Goal: Task Accomplishment & Management: Manage account settings

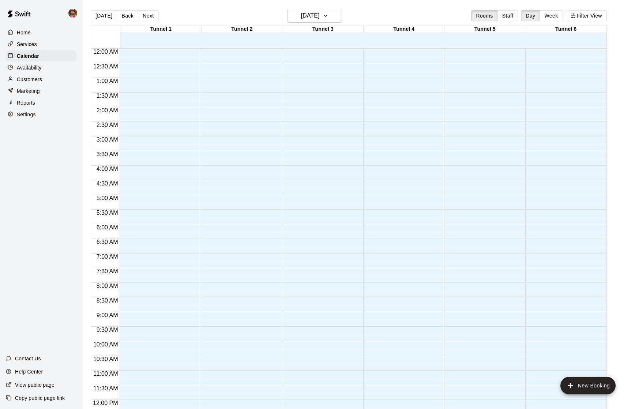
scroll to position [226, 0]
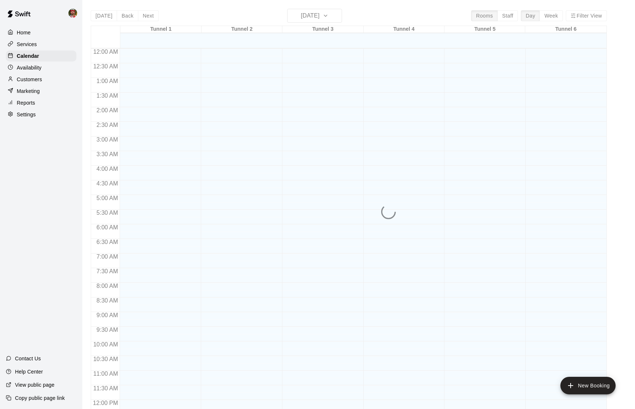
scroll to position [312, 0]
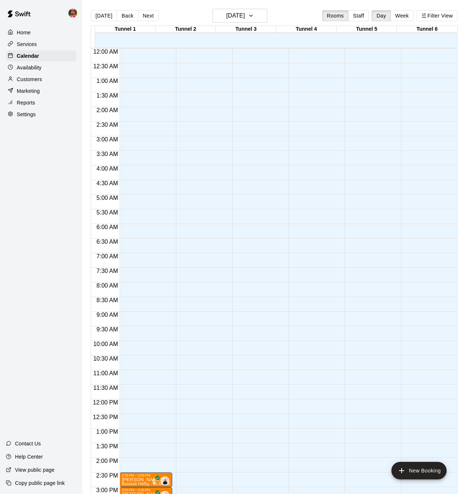
scroll to position [226, 0]
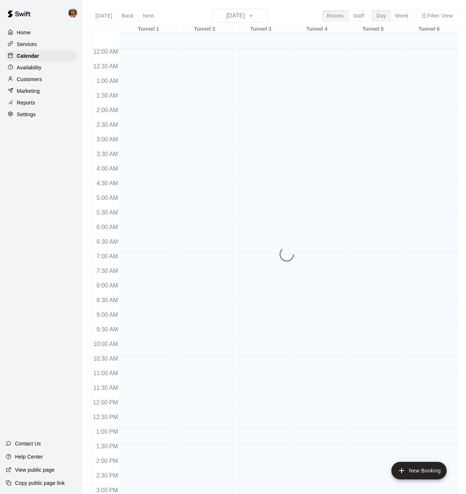
scroll to position [226, 0]
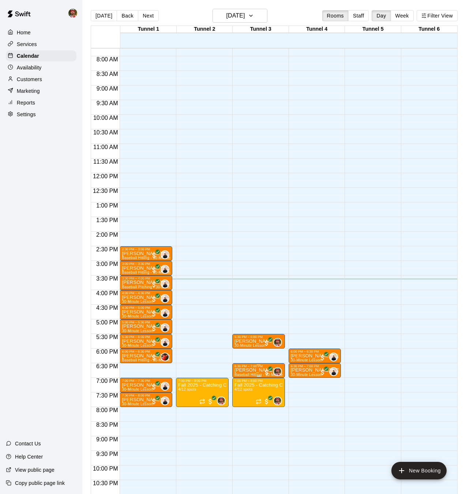
click at [247, 368] on div "6:30 PM – 7:00 PM" at bounding box center [258, 366] width 48 height 4
click at [240, 390] on img "edit" at bounding box center [242, 389] width 8 height 8
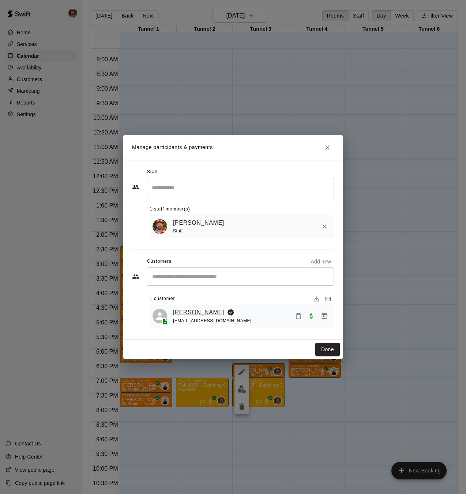
click at [204, 314] on link "[PERSON_NAME]" at bounding box center [198, 313] width 51 height 10
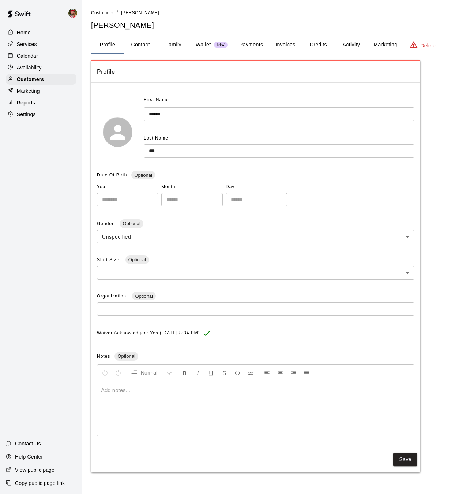
click at [146, 45] on button "Contact" at bounding box center [140, 45] width 33 height 18
select select "**"
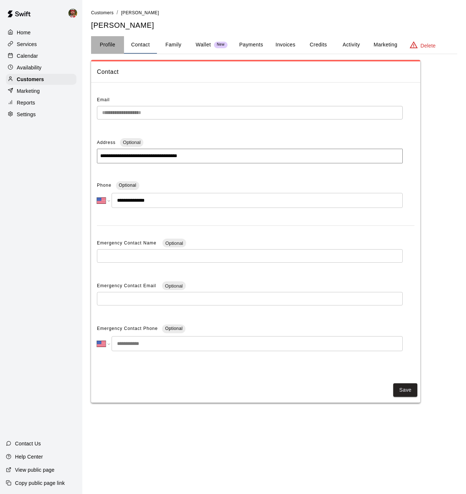
click at [106, 45] on button "Profile" at bounding box center [107, 45] width 33 height 18
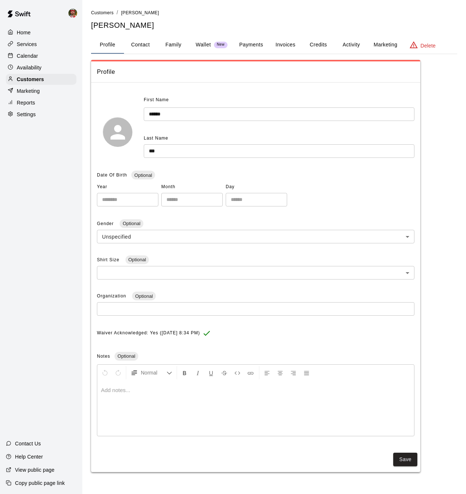
click at [29, 56] on p "Calendar" at bounding box center [27, 55] width 21 height 7
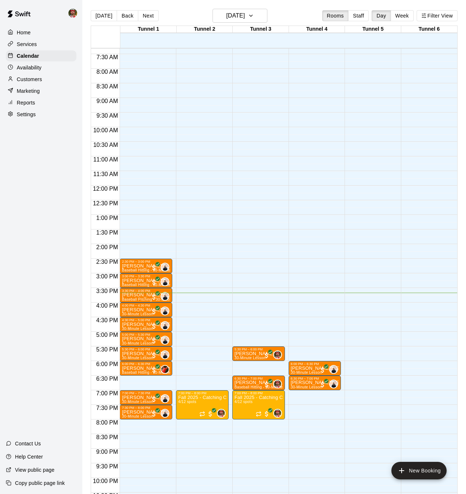
scroll to position [212, 0]
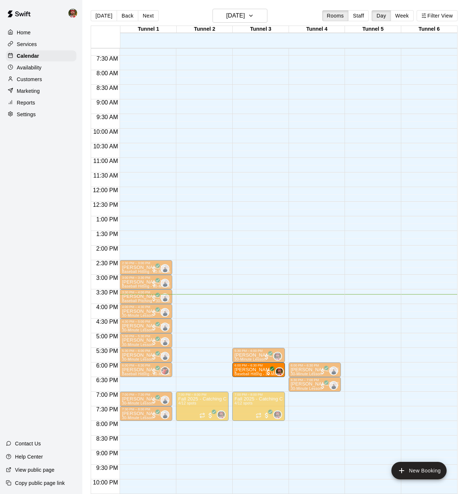
drag, startPoint x: 253, startPoint y: 386, endPoint x: 253, endPoint y: 373, distance: 13.2
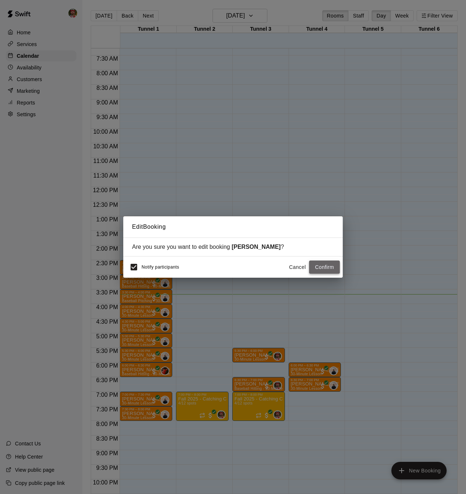
click at [328, 267] on button "Confirm" at bounding box center [324, 268] width 31 height 14
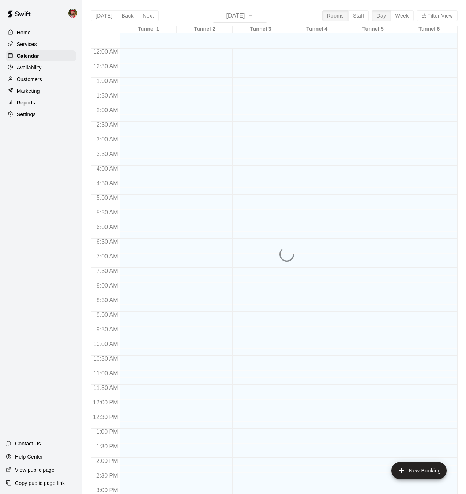
scroll to position [226, 0]
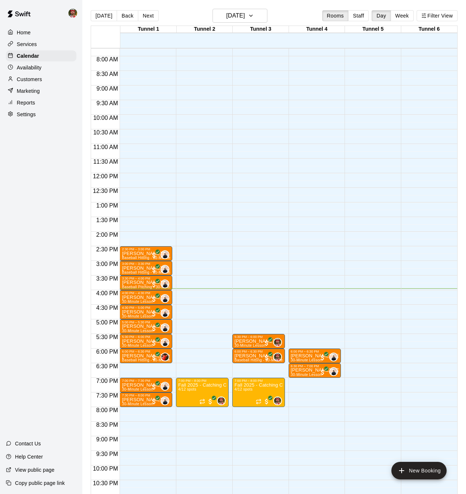
click at [23, 34] on p "Home" at bounding box center [24, 32] width 14 height 7
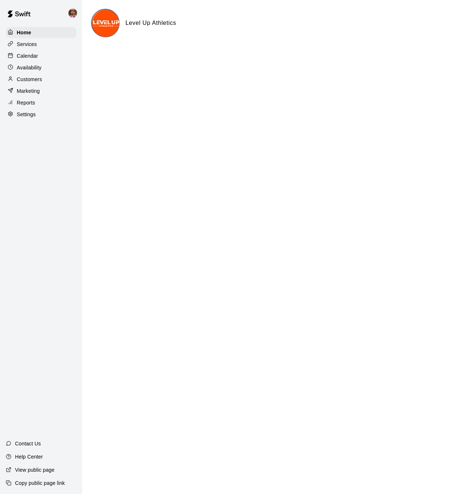
click at [23, 55] on p "Calendar" at bounding box center [27, 55] width 21 height 7
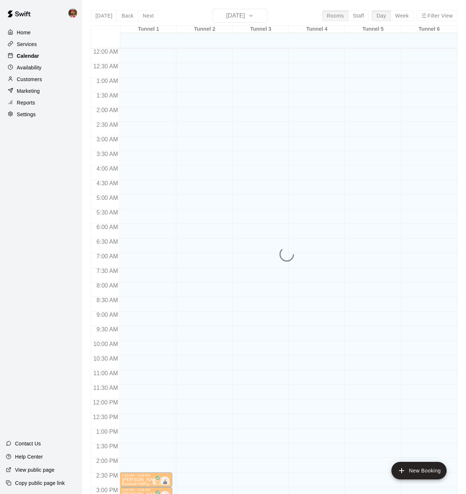
scroll to position [226, 0]
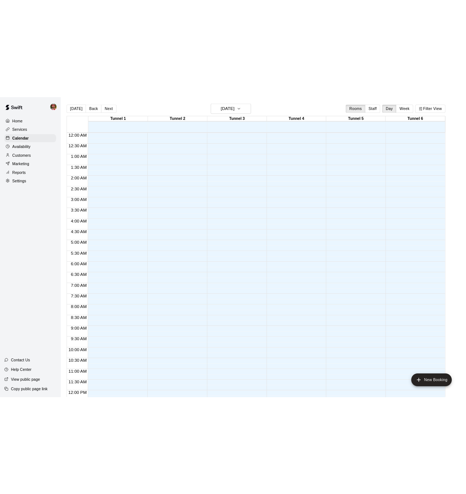
scroll to position [226, 0]
